Goal: Information Seeking & Learning: Learn about a topic

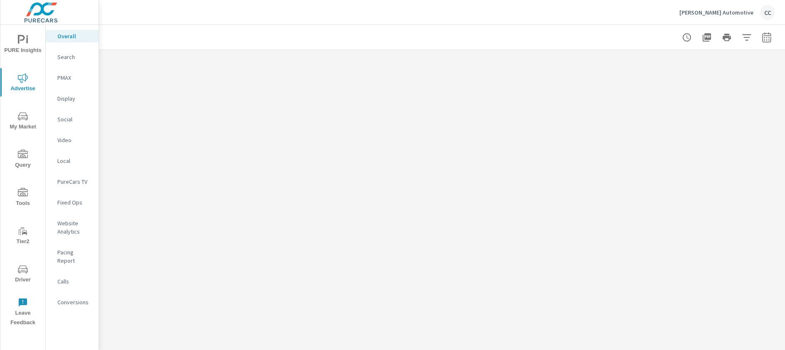
scroll to position [1230, 0]
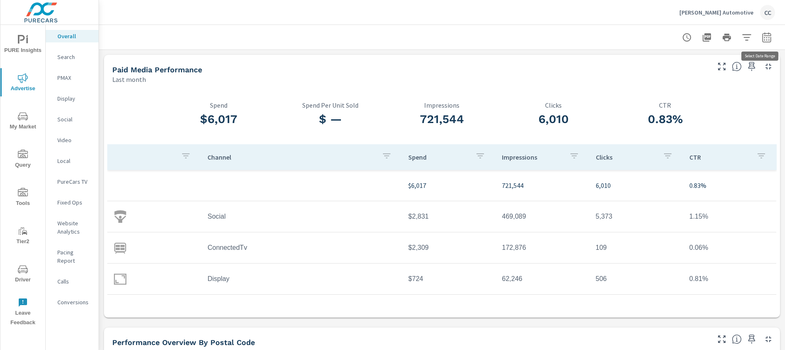
click at [761, 37] on icon "button" at bounding box center [766, 37] width 10 height 10
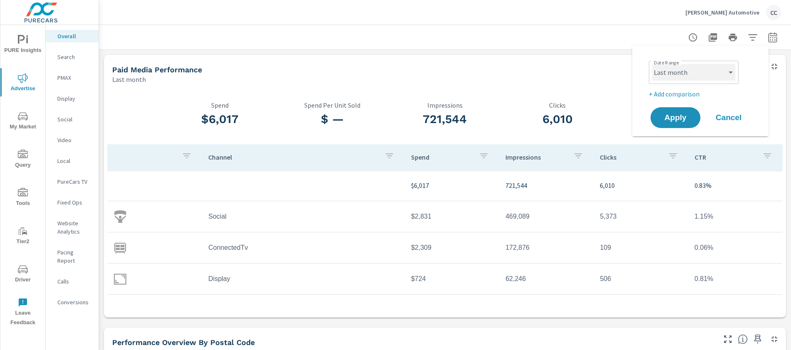
click at [692, 66] on select "Custom Yesterday Last week Last 7 days Last 14 days Last 30 days Last 45 days L…" at bounding box center [693, 72] width 83 height 17
click at [652, 64] on select "Custom Yesterday Last week Last 7 days Last 14 days Last 30 days Last 45 days L…" at bounding box center [693, 72] width 83 height 17
select select "Month to date"
click at [672, 118] on span "Apply" at bounding box center [675, 118] width 34 height 8
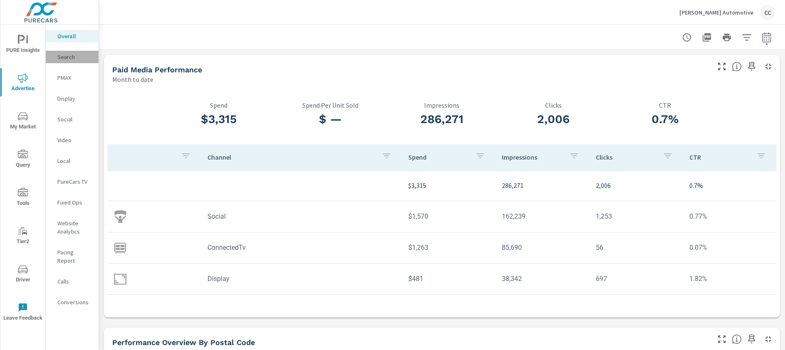
click at [78, 57] on p "Search" at bounding box center [74, 57] width 34 height 8
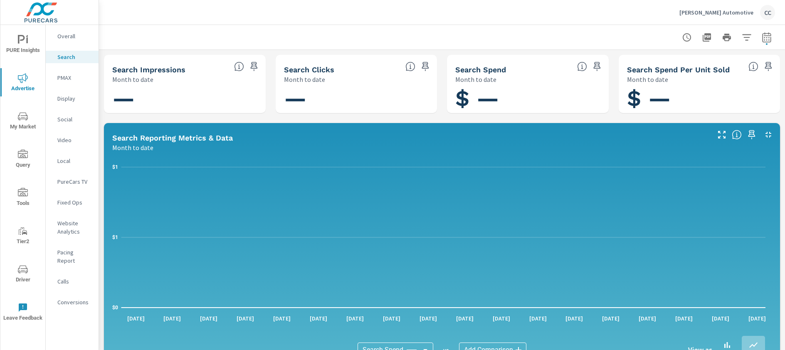
click at [72, 76] on p "PMAX" at bounding box center [74, 78] width 34 height 8
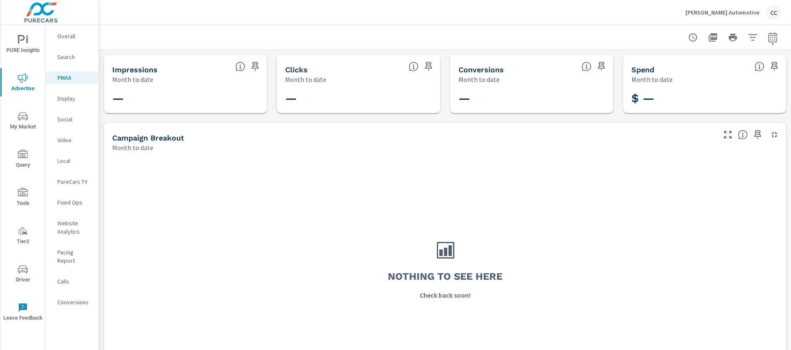
click at [78, 253] on p "Pacing Report" at bounding box center [74, 256] width 34 height 17
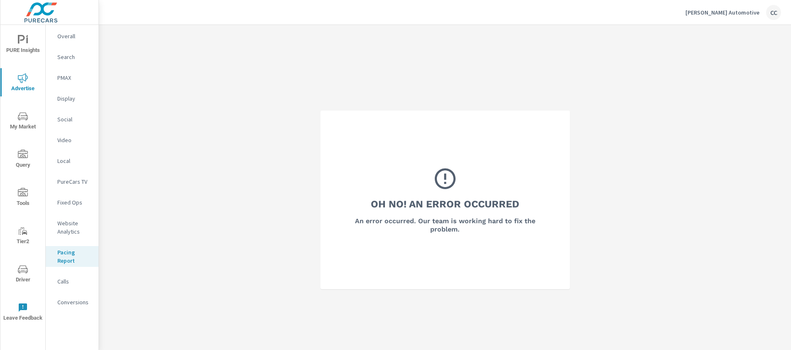
click at [29, 42] on span "PURE Insights" at bounding box center [23, 45] width 40 height 20
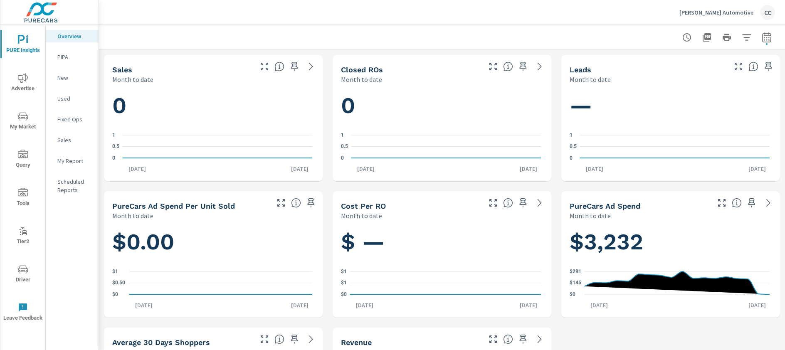
click at [733, 12] on p "Pettus Automotive" at bounding box center [716, 12] width 74 height 7
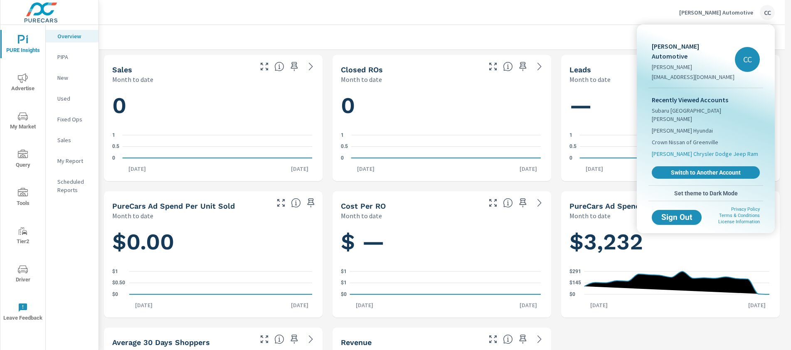
click at [696, 150] on span "[PERSON_NAME] Chrysler Dodge Jeep Ram" at bounding box center [705, 154] width 106 height 8
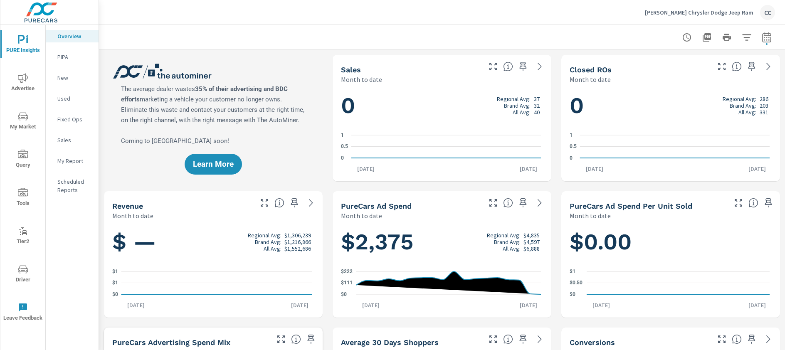
scroll to position [0, 0]
click at [764, 37] on icon "button" at bounding box center [766, 38] width 5 height 3
select select "Month to date"
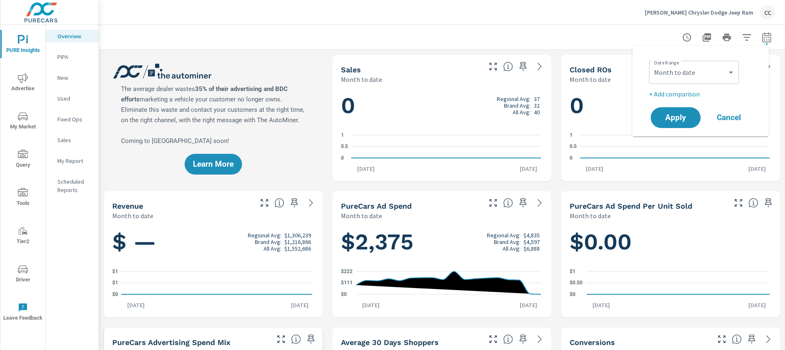
click at [628, 28] on div at bounding box center [442, 37] width 666 height 25
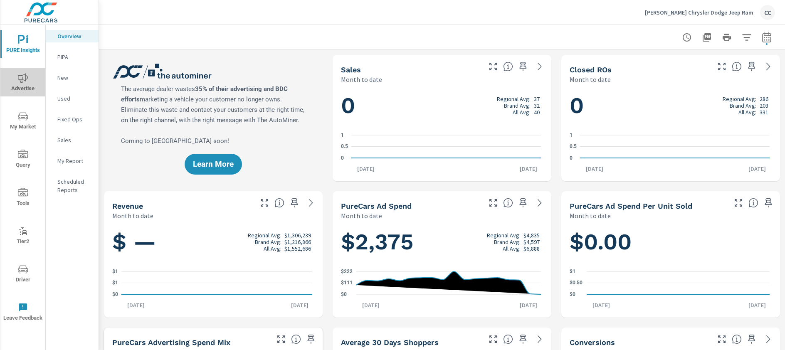
click at [21, 84] on span "Advertise" at bounding box center [23, 83] width 40 height 20
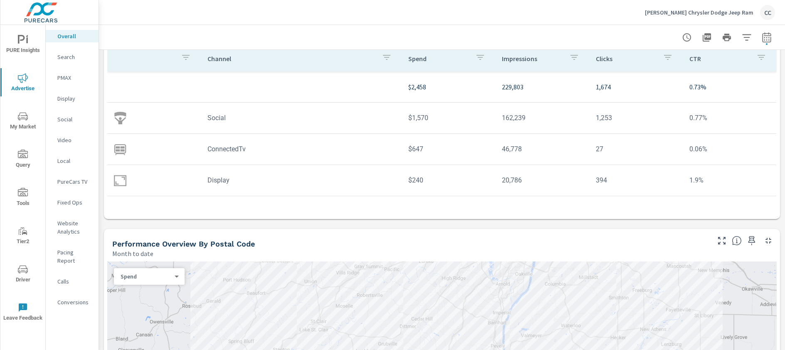
scroll to position [241, 0]
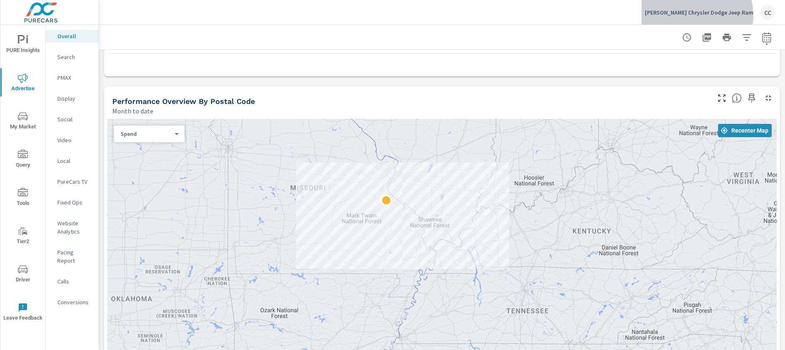
click at [719, 15] on p "[PERSON_NAME] Chrysler Dodge Jeep Ram" at bounding box center [699, 12] width 108 height 7
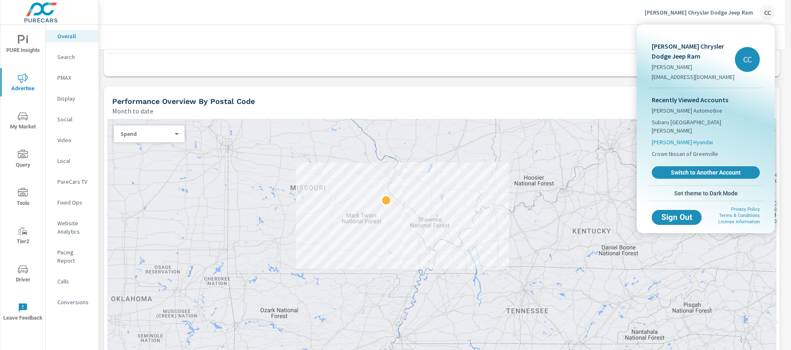
click at [682, 138] on span "Bill Dodge Hyundai" at bounding box center [682, 142] width 61 height 8
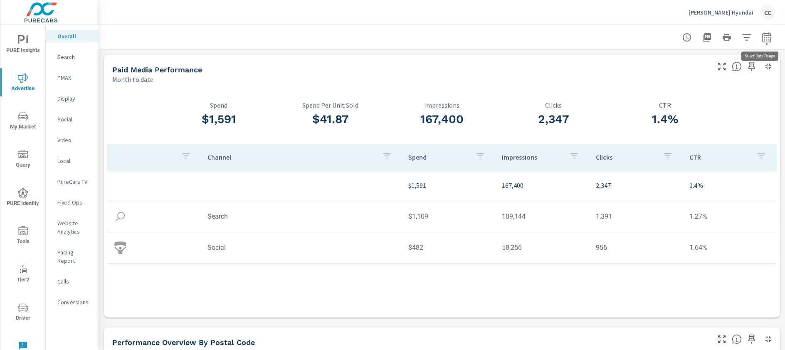
click at [760, 42] on button "button" at bounding box center [766, 37] width 17 height 17
select select "Month to date"
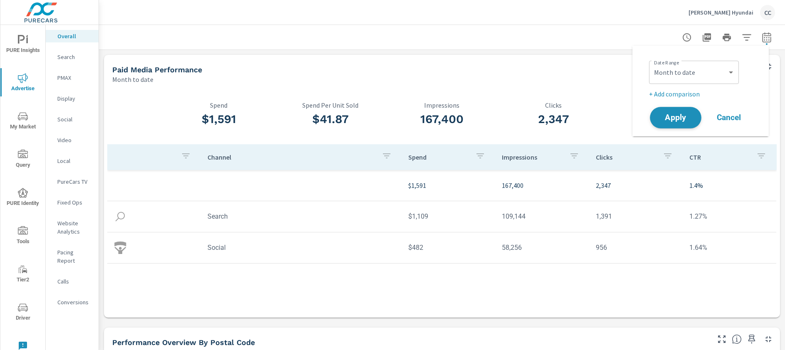
click at [659, 115] on span "Apply" at bounding box center [675, 118] width 34 height 8
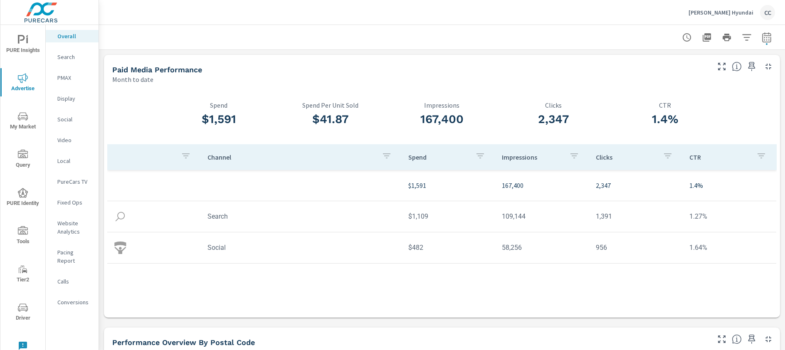
click at [68, 57] on p "Search" at bounding box center [74, 57] width 34 height 8
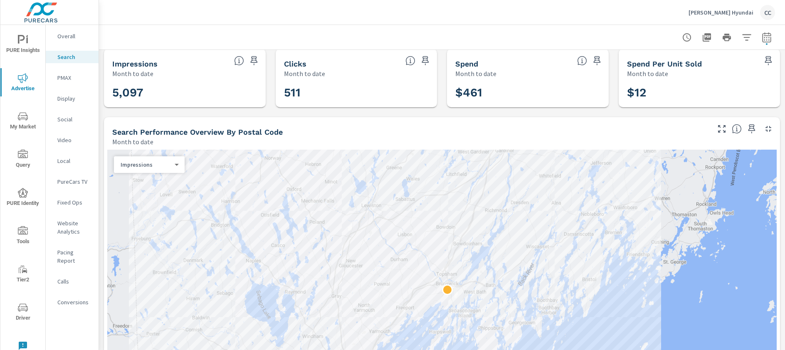
scroll to position [15, 0]
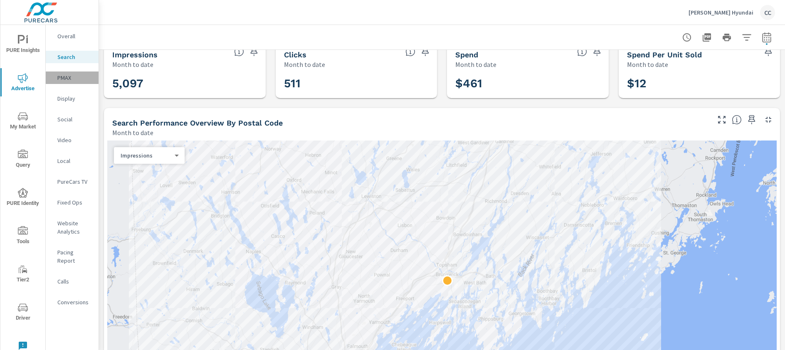
click at [67, 74] on p "PMAX" at bounding box center [74, 78] width 34 height 8
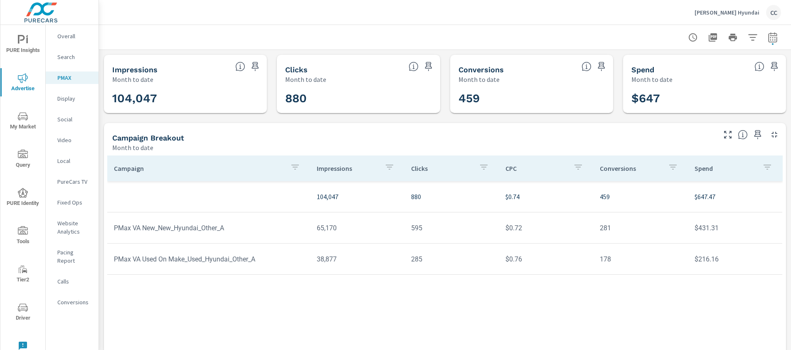
click at [72, 121] on p "Social" at bounding box center [74, 119] width 34 height 8
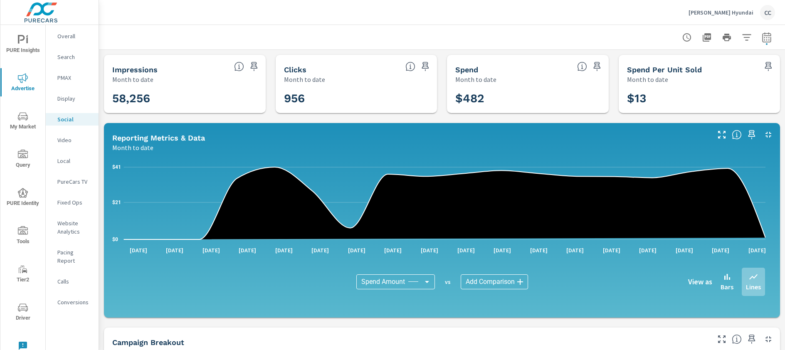
click at [60, 255] on p "Pacing Report" at bounding box center [74, 256] width 34 height 17
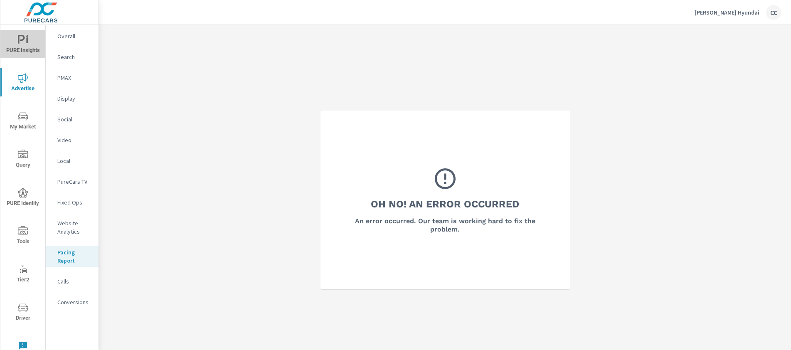
click at [25, 44] on icon "nav menu" at bounding box center [23, 40] width 10 height 10
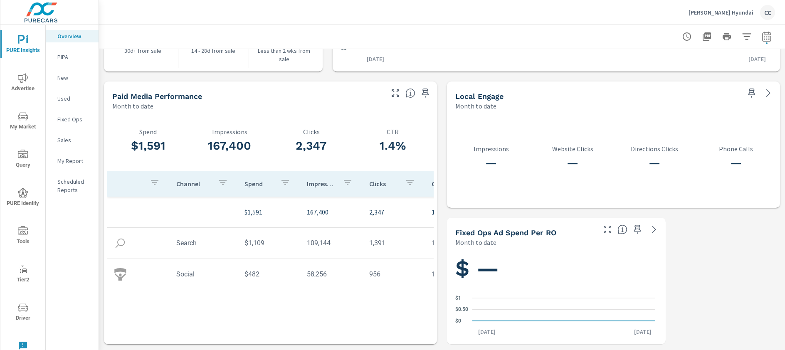
scroll to position [4, 0]
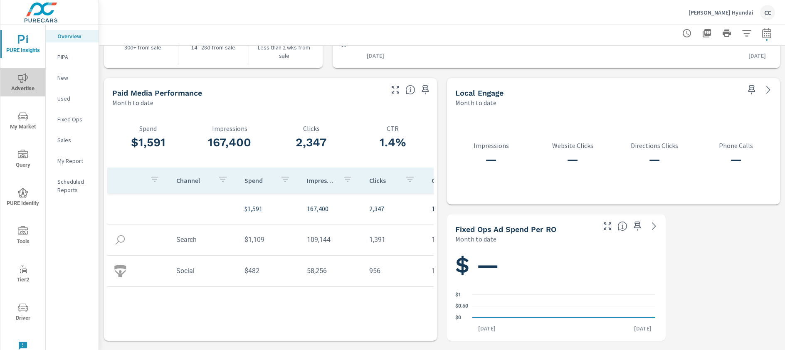
click at [27, 80] on icon "nav menu" at bounding box center [23, 78] width 10 height 10
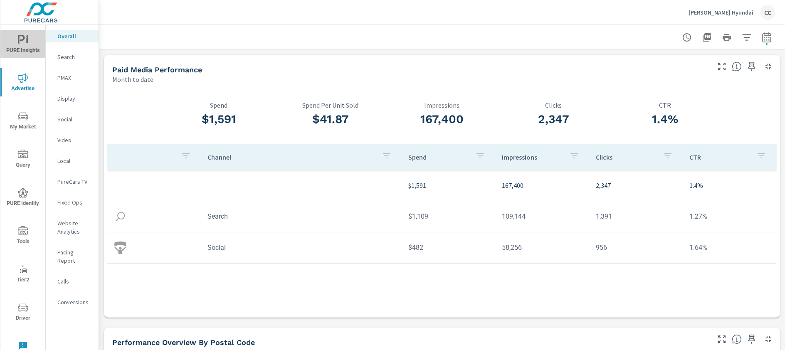
click at [28, 48] on span "PURE Insights" at bounding box center [23, 45] width 40 height 20
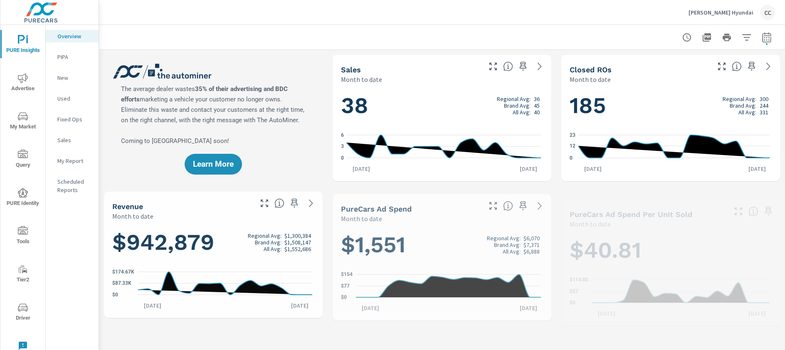
scroll to position [0, 0]
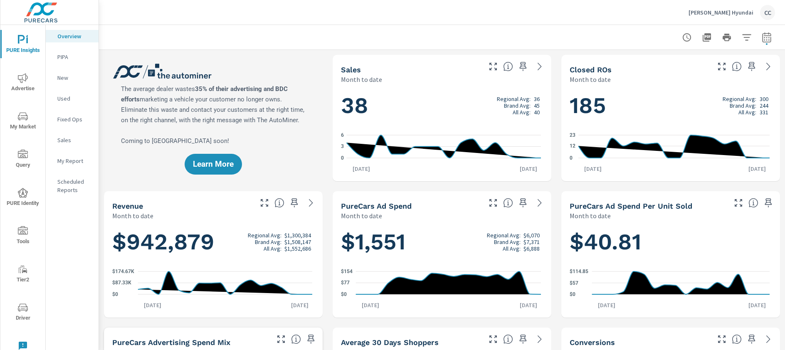
click at [67, 138] on p "Sales" at bounding box center [74, 140] width 34 height 8
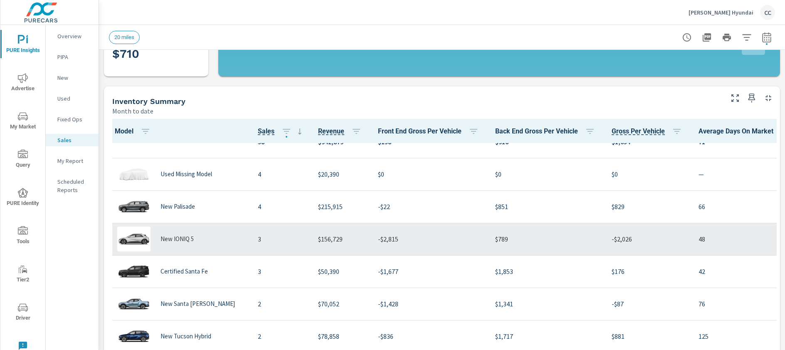
scroll to position [30, 0]
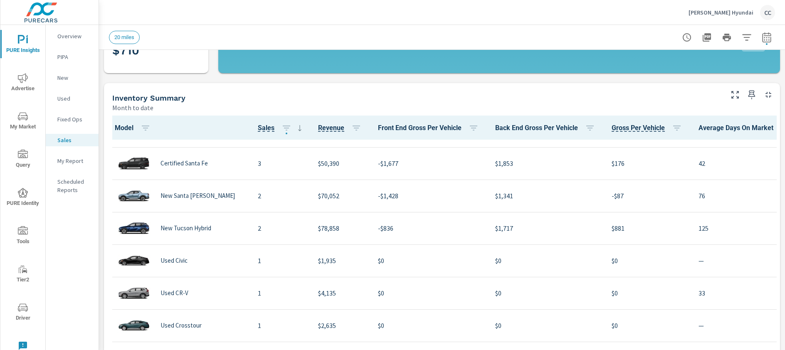
scroll to position [122, 0]
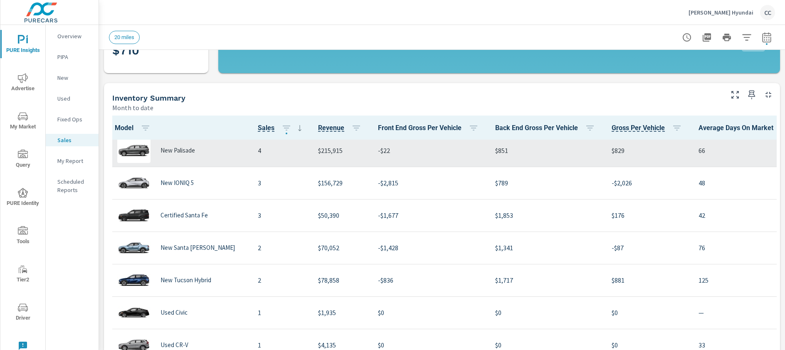
scroll to position [42, 0]
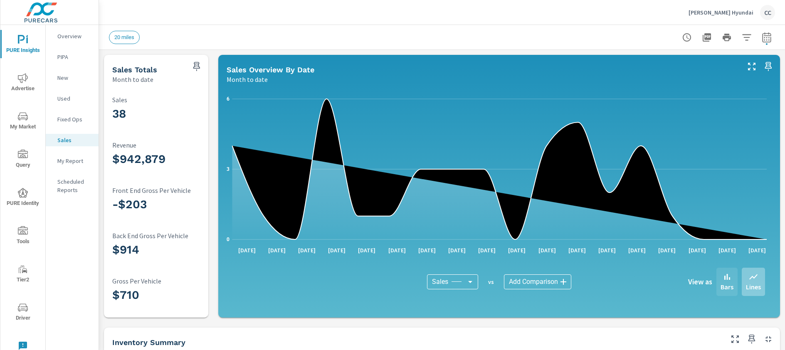
click at [724, 283] on p "Bars" at bounding box center [726, 287] width 13 height 10
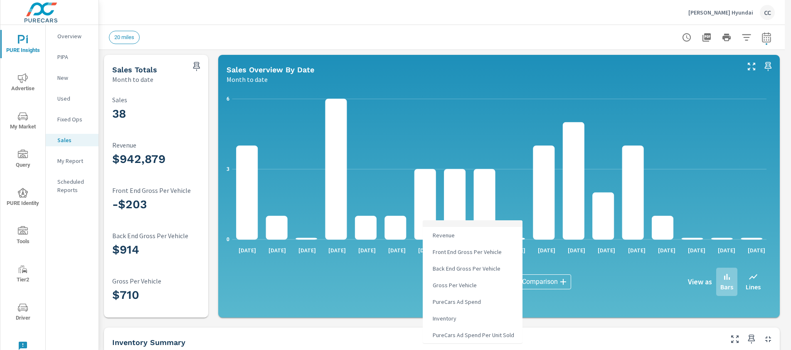
click at [446, 281] on body "PURE Insights Advertise My Market Query PURE Identity Tools Tier2 Driver Leave …" at bounding box center [395, 175] width 791 height 350
click at [456, 316] on span "Inventory" at bounding box center [443, 319] width 29 height 12
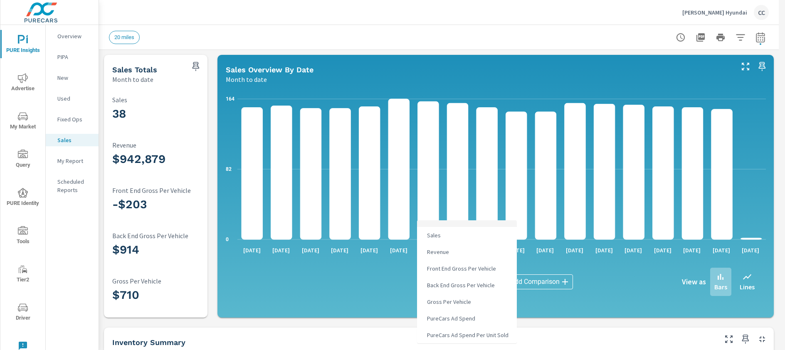
click at [453, 281] on body "PURE Insights Advertise My Market Query PURE Identity Tools Tier2 Driver Leave …" at bounding box center [392, 175] width 785 height 350
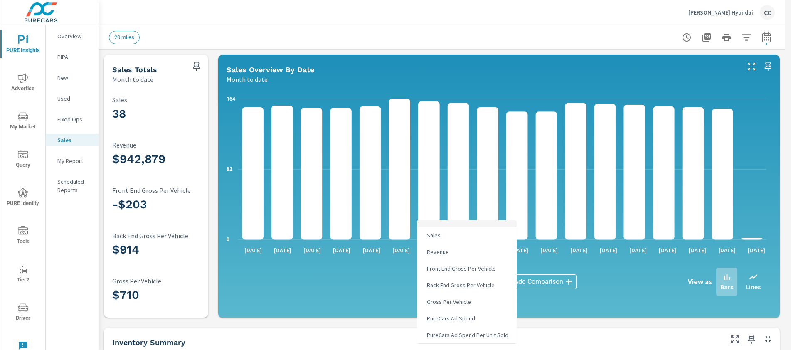
click at [452, 238] on li "Sales" at bounding box center [467, 235] width 100 height 17
type input "Sales"
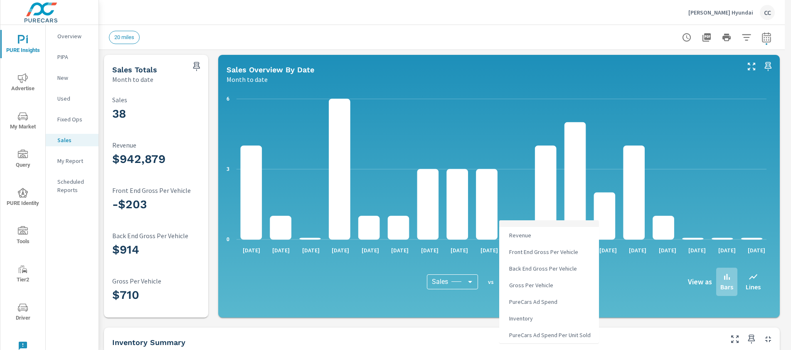
click at [526, 283] on body "PURE Insights Advertise My Market Query PURE Identity Tools Tier2 Driver Leave …" at bounding box center [395, 175] width 791 height 350
click at [400, 296] on div at bounding box center [395, 175] width 791 height 350
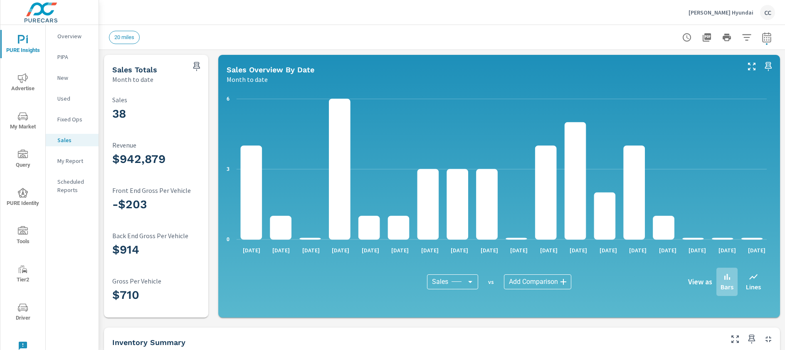
click at [67, 117] on p "Fixed Ops" at bounding box center [74, 119] width 34 height 8
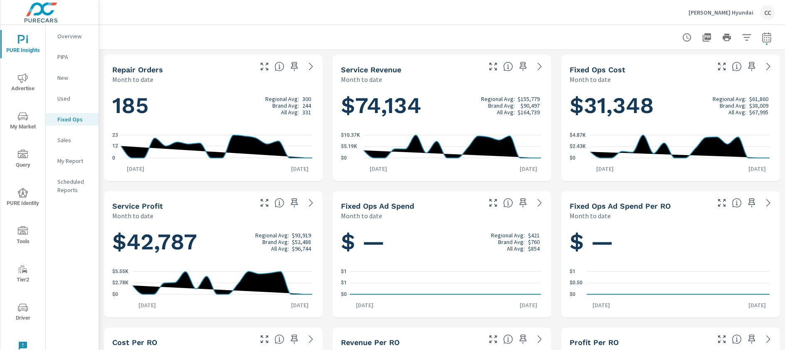
click at [69, 97] on p "Used" at bounding box center [74, 98] width 34 height 8
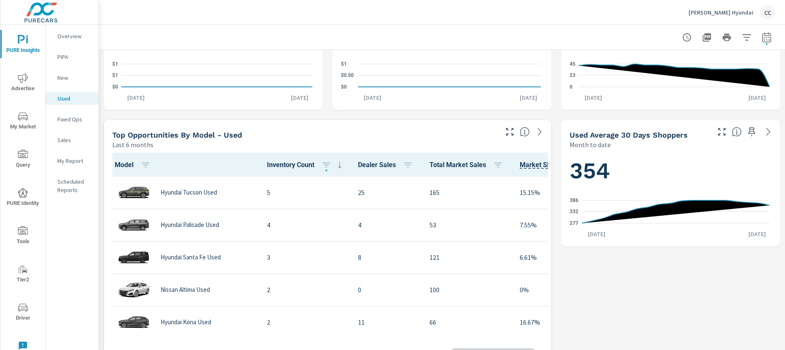
click at [377, 166] on span "Dealer Sales" at bounding box center [387, 165] width 58 height 10
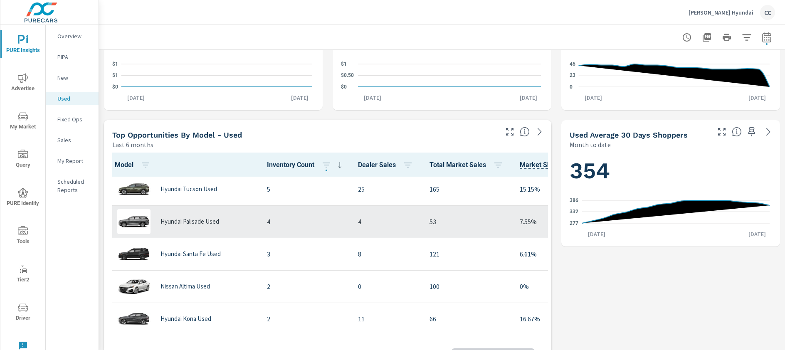
scroll to position [72, 0]
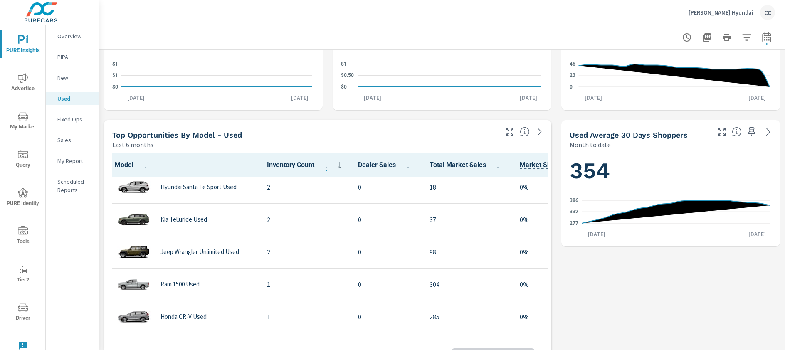
scroll to position [164, 0]
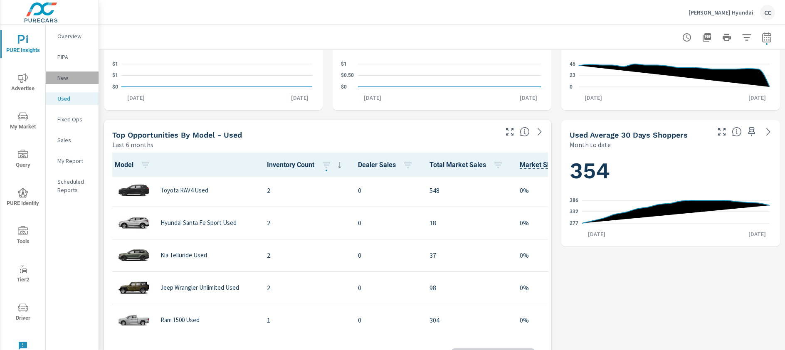
click at [69, 81] on p "New" at bounding box center [74, 78] width 34 height 8
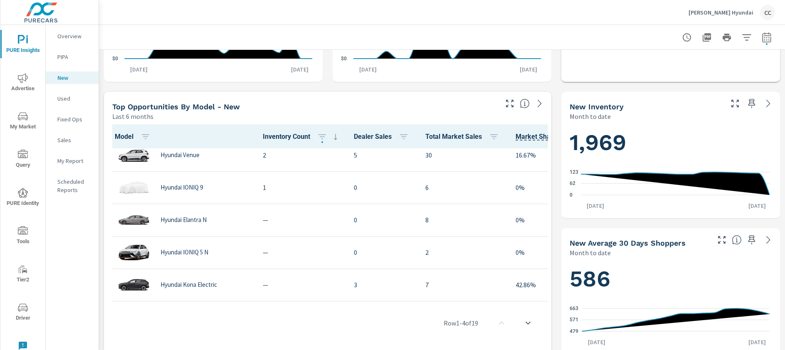
scroll to position [405, 0]
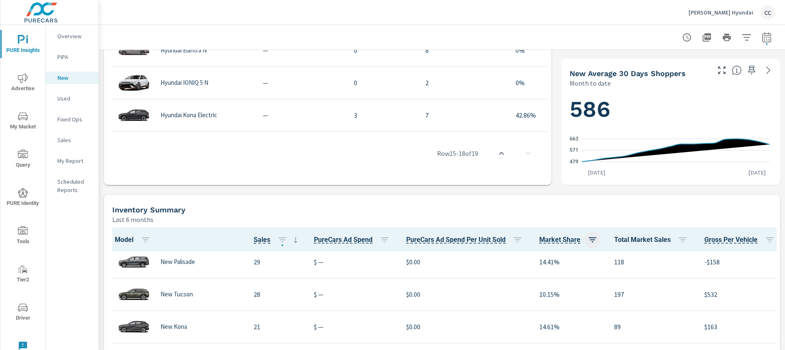
scroll to position [161, 0]
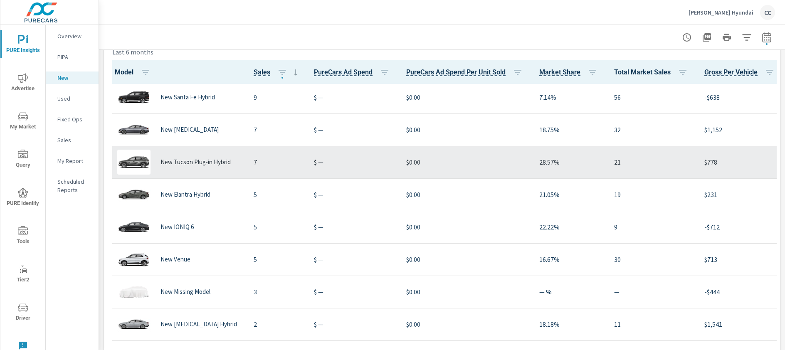
scroll to position [300, 0]
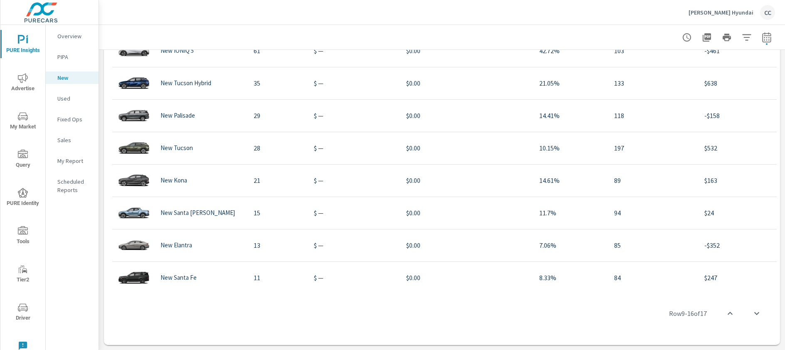
scroll to position [234, 0]
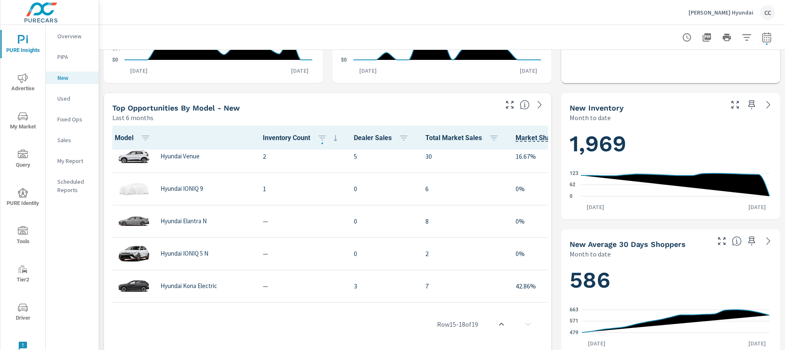
scroll to position [7, 0]
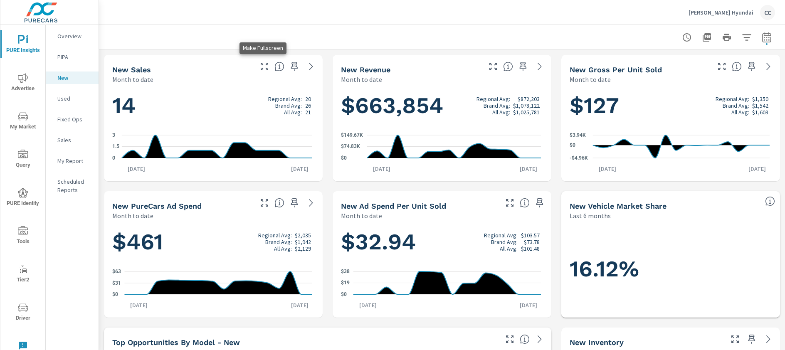
click at [262, 65] on icon "button" at bounding box center [264, 67] width 10 height 10
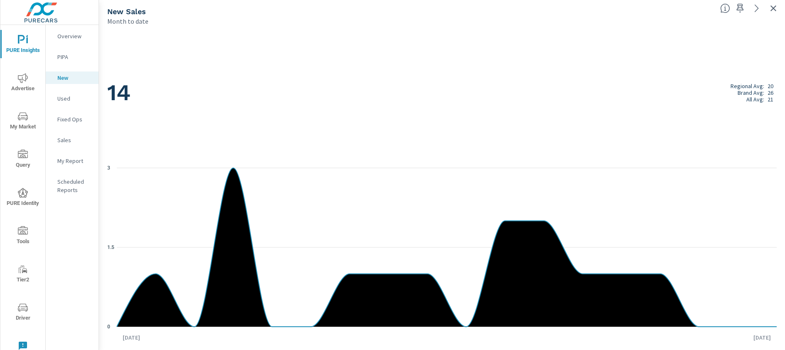
scroll to position [4, 0]
click at [774, 8] on icon "button" at bounding box center [773, 8] width 10 height 10
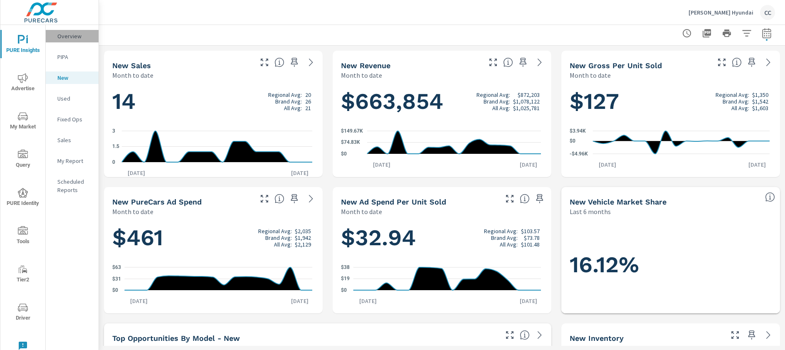
click at [70, 31] on div "Overview" at bounding box center [72, 36] width 53 height 12
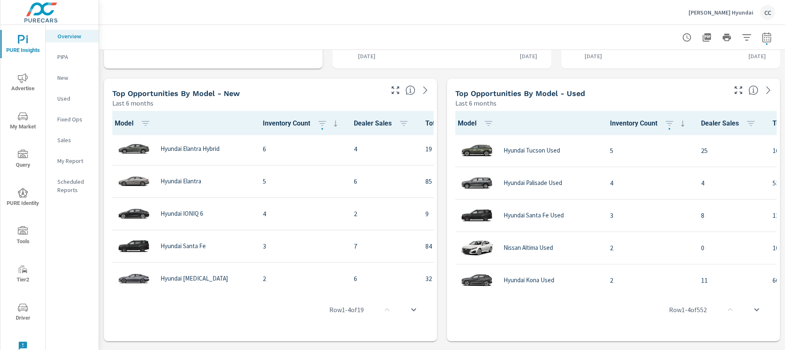
scroll to position [245, 0]
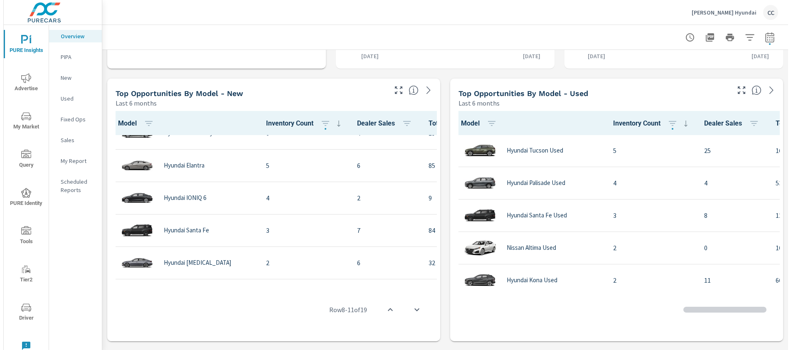
scroll to position [1230, 0]
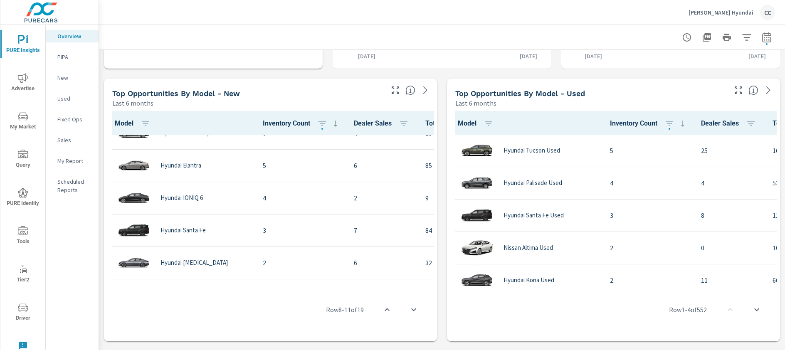
click at [737, 13] on p "Bill Dodge Hyundai" at bounding box center [720, 12] width 65 height 7
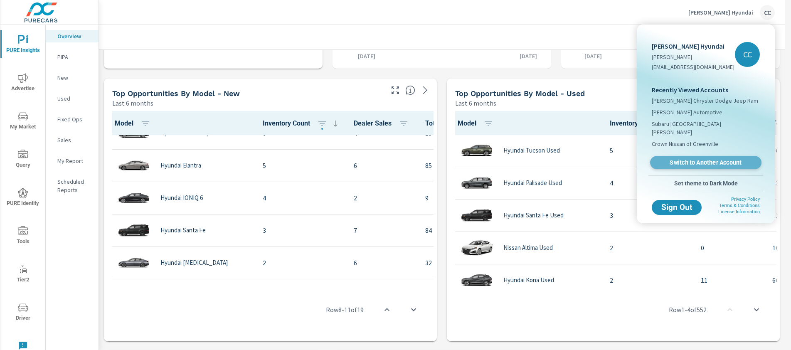
click at [693, 159] on span "Switch to Another Account" at bounding box center [706, 163] width 102 height 8
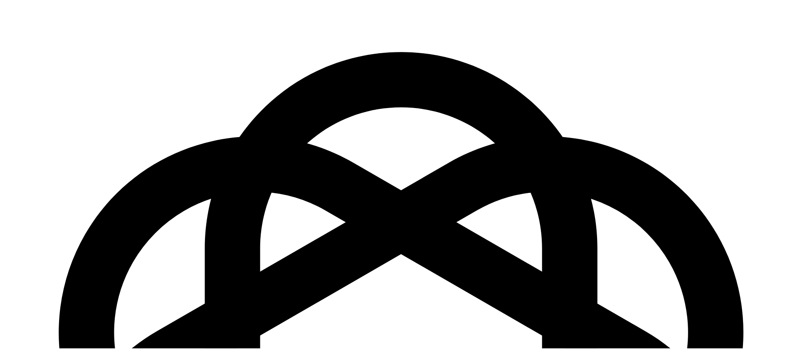
scroll to position [1230, 0]
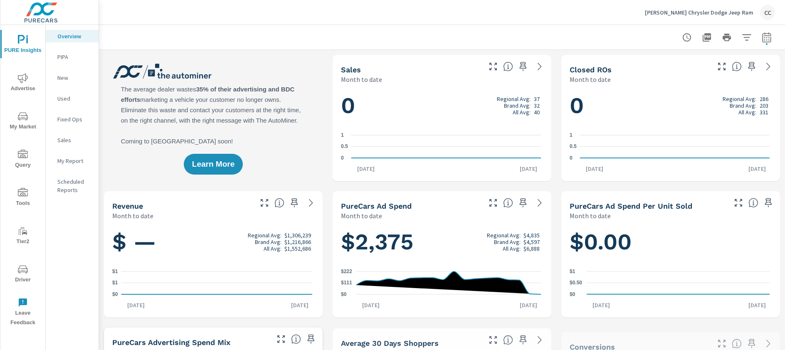
scroll to position [0, 0]
click at [29, 274] on span "Driver" at bounding box center [23, 274] width 40 height 20
